Goal: Unclear

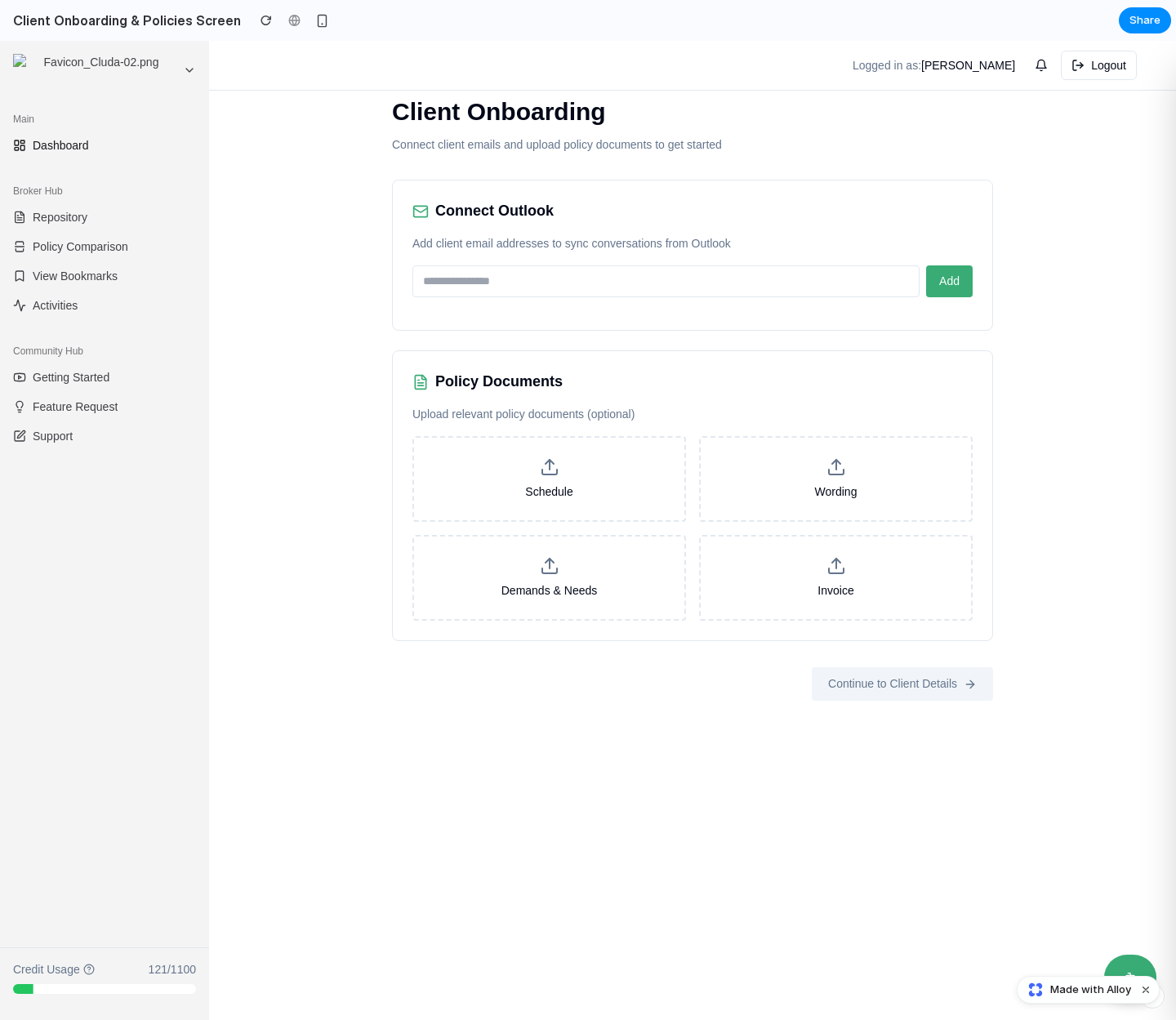
click at [730, 63] on div "Logged in as: Mick McGurn Logout" at bounding box center [692, 65] width 940 height 29
click at [344, 203] on div "Client Onboarding Connect client emails and upload policy documents to get star…" at bounding box center [692, 530] width 967 height 979
click at [687, 44] on nav "Logged in as: Mick McGurn Logout" at bounding box center [692, 65] width 967 height 50
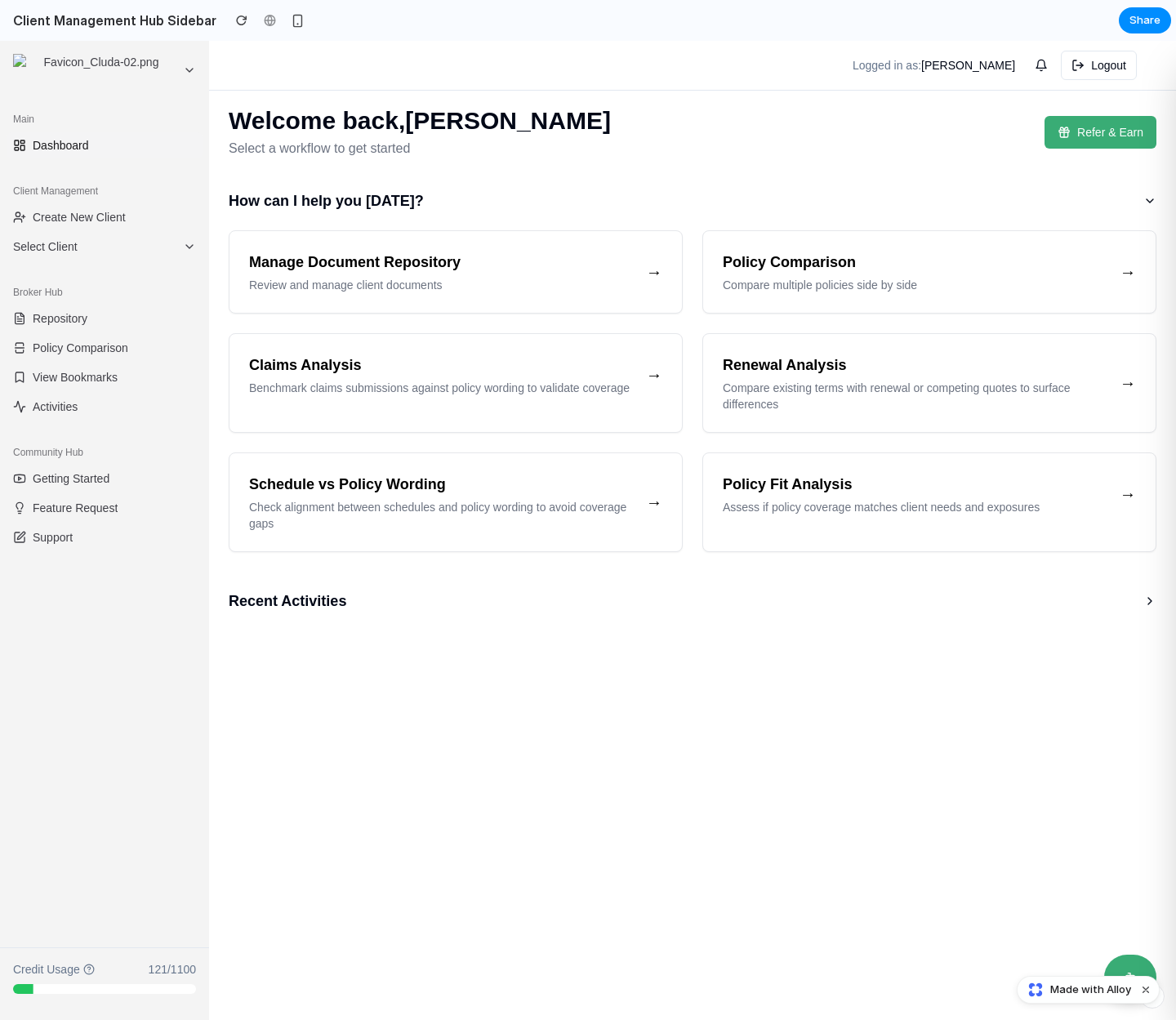
click at [823, 166] on div "Welcome back, [PERSON_NAME] Select a workflow to get started Refer & Earn How c…" at bounding box center [692, 368] width 967 height 550
